Goal: Task Accomplishment & Management: Use online tool/utility

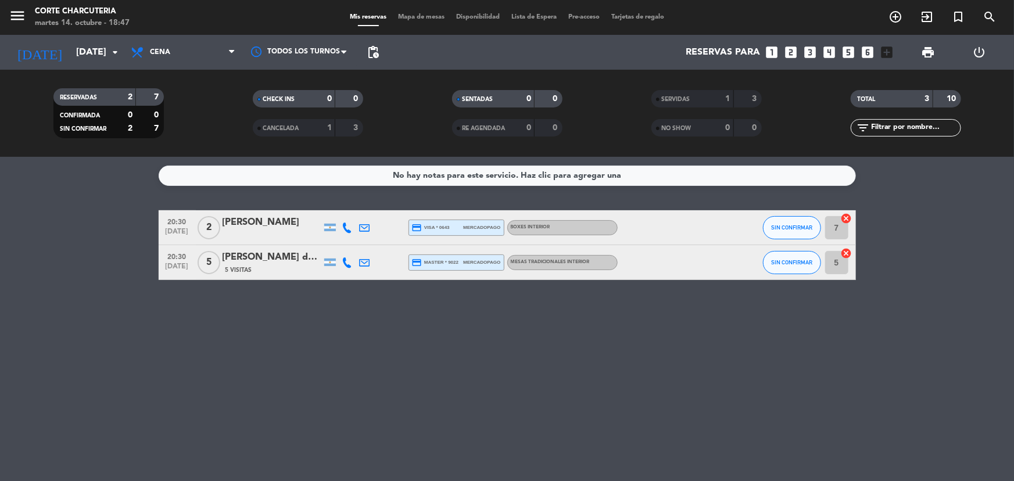
click at [846, 253] on icon "cancel" at bounding box center [846, 253] width 12 height 12
click at [839, 262] on icon "border_all" at bounding box center [838, 263] width 14 height 14
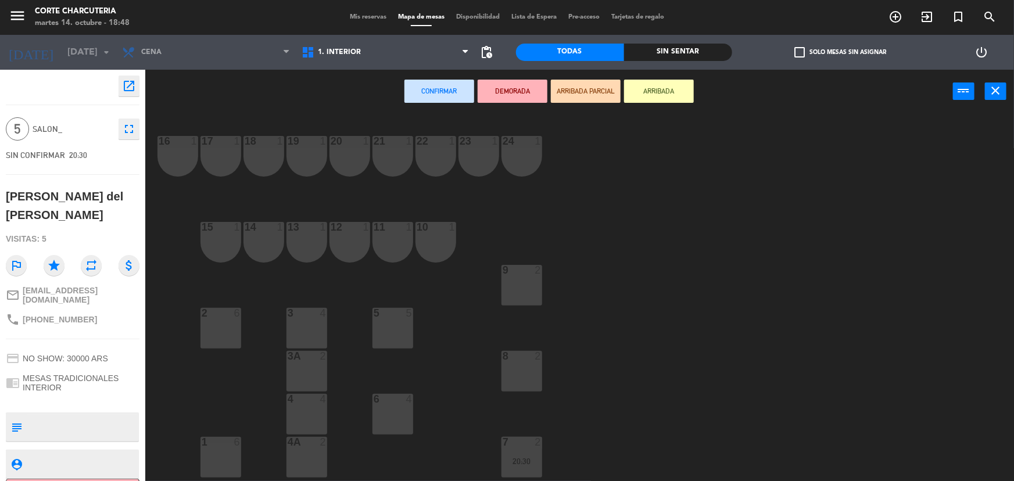
click at [226, 332] on div "2 6" at bounding box center [220, 328] width 41 height 41
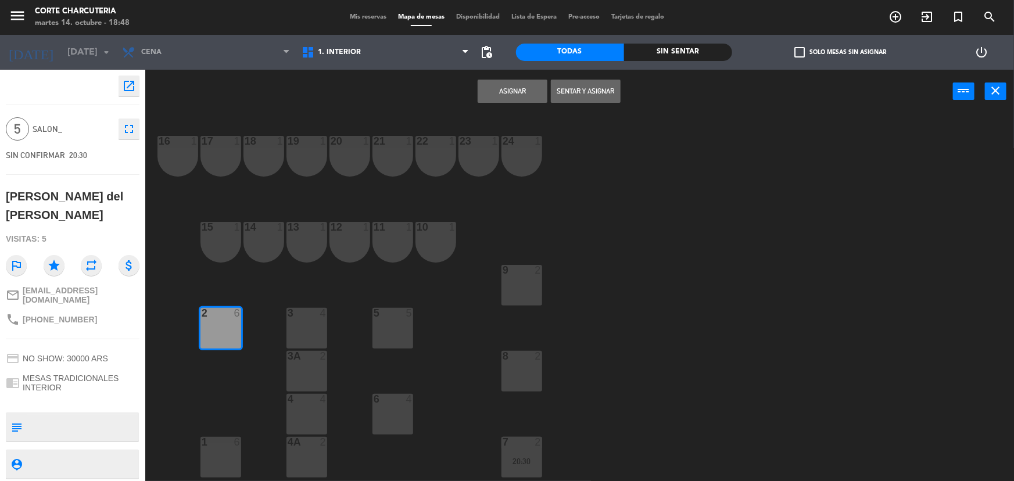
click at [523, 89] on button "Asignar" at bounding box center [512, 91] width 70 height 23
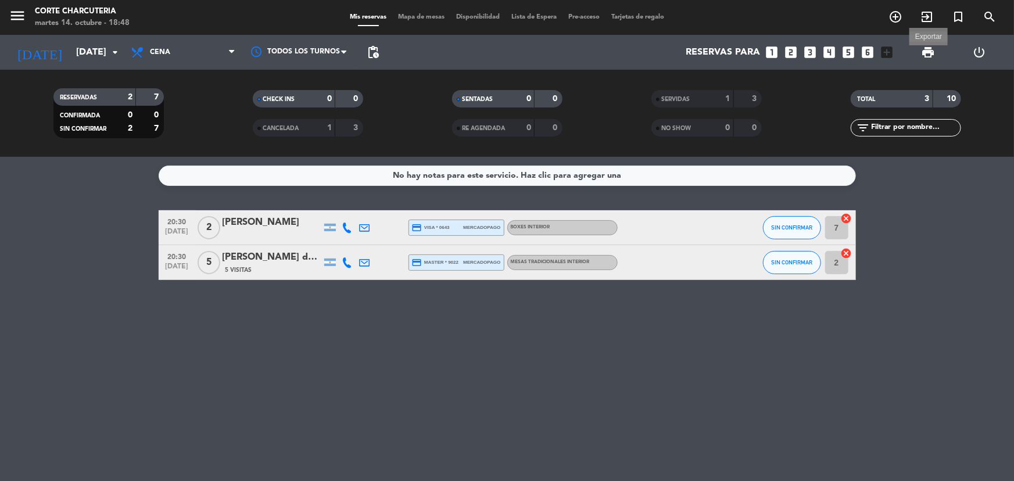
click at [926, 51] on span "print" at bounding box center [928, 52] width 14 height 14
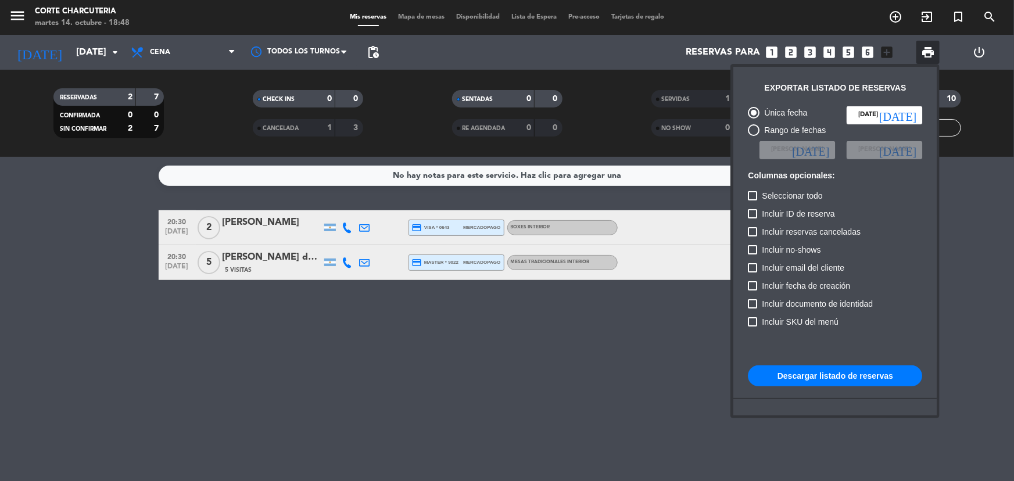
click at [818, 379] on button "Descargar listado de reservas" at bounding box center [835, 375] width 174 height 21
click at [42, 246] on div at bounding box center [507, 240] width 1014 height 481
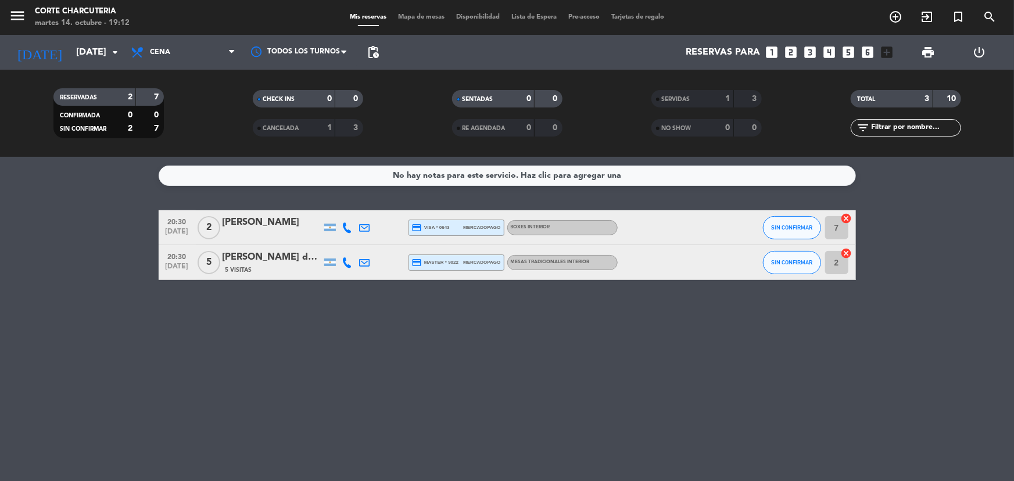
click at [12, 196] on div "No hay notas para este servicio. Haz clic para agregar una 20:30 [DATE] 2 [PERS…" at bounding box center [507, 319] width 1014 height 324
click at [45, 157] on div "No hay notas para este servicio. Haz clic para agregar una 20:30 [DATE] 2 [PERS…" at bounding box center [507, 319] width 1014 height 324
